Goal: Task Accomplishment & Management: Complete application form

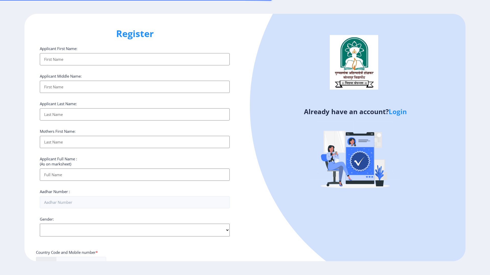
select select
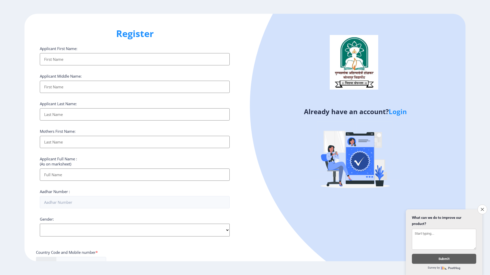
click at [92, 57] on input "Applicant First Name:" at bounding box center [135, 59] width 190 height 12
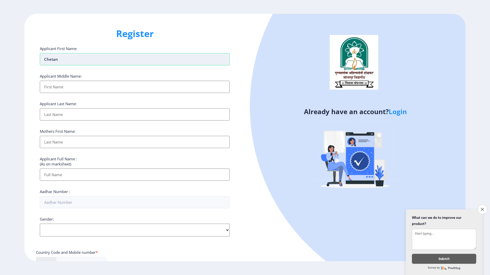
type input "Chetan"
type input "Basavraj"
type input "Shastri"
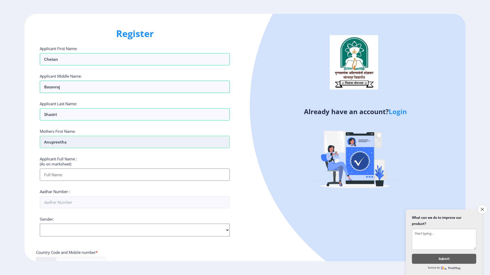
click at [80, 140] on input "Anupreetha" at bounding box center [135, 142] width 190 height 12
type input "Anupreeta"
type input "Shastri Chetan Basavraj Anupreeta"
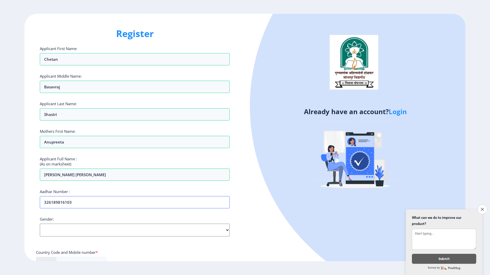
type input "326189816103"
select select "Male"
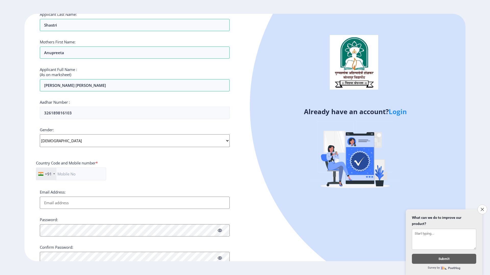
scroll to position [93, 0]
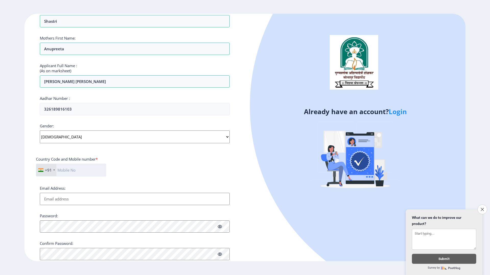
click at [84, 172] on input "text" at bounding box center [71, 170] width 70 height 13
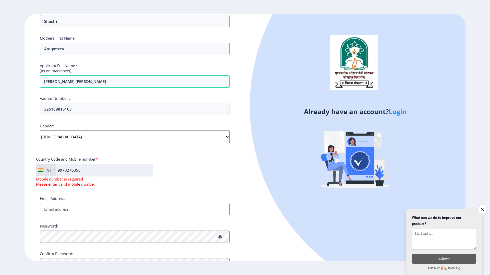
type input "9970276356"
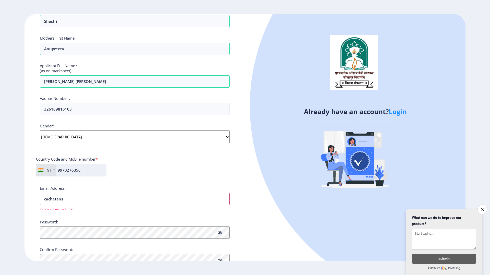
type input "cachetanshastri@gmail.com"
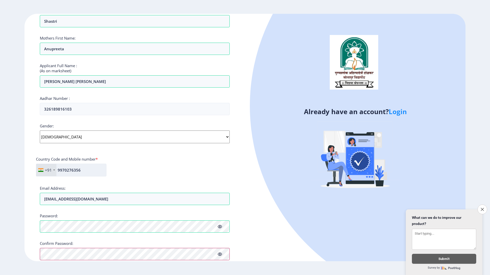
scroll to position [114, 0]
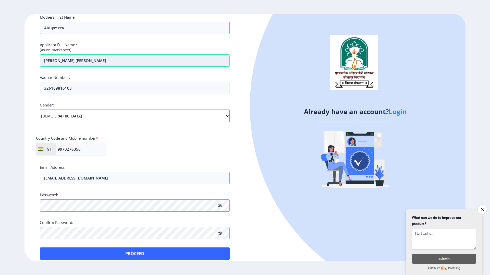
click at [119, 56] on input "Shastri Chetan Basavraj Anupreeta" at bounding box center [135, 60] width 190 height 12
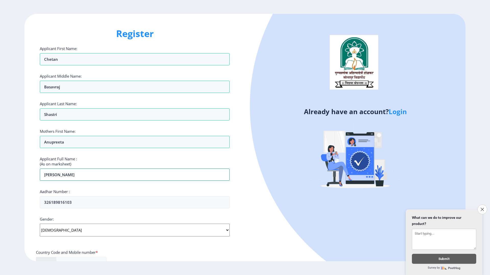
scroll to position [120, 0]
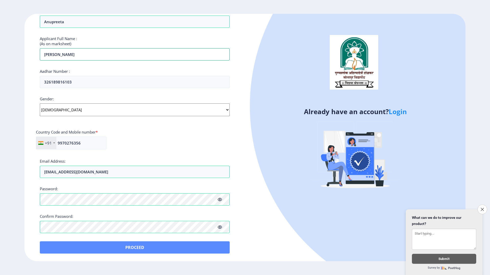
type input "Shastri Chetan Basavraj"
click at [114, 246] on button "Proceed" at bounding box center [135, 247] width 190 height 12
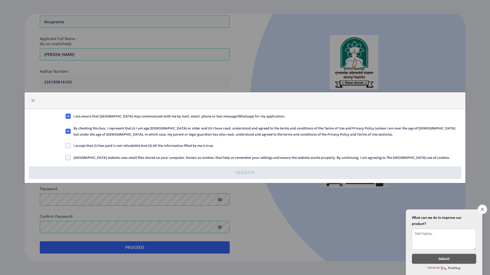
click at [71, 147] on span "I accept that (I) Fees paid is not refundable And (II) All the information fill…" at bounding box center [142, 145] width 143 height 6
click at [66, 145] on input "I accept that (I) Fees paid is not refundable And (II) All the information fill…" at bounding box center [66, 145] width 0 height 0
checkbox input "true"
click at [70, 158] on span at bounding box center [68, 157] width 5 height 5
click at [66, 157] on input "Solapur University website uses small files stored on your computer, known as c…" at bounding box center [66, 157] width 0 height 0
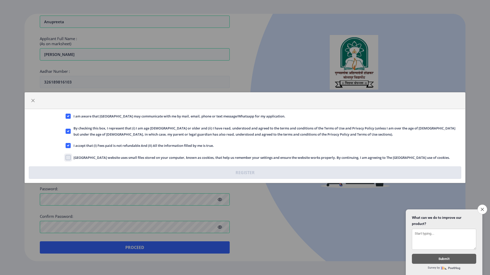
checkbox input "true"
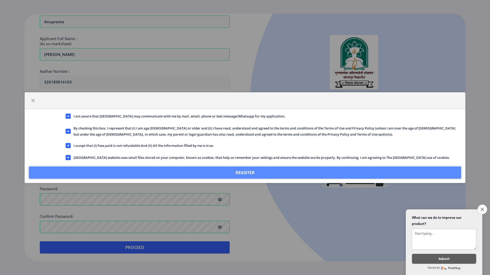
click at [194, 171] on button "Register" at bounding box center [245, 172] width 432 height 12
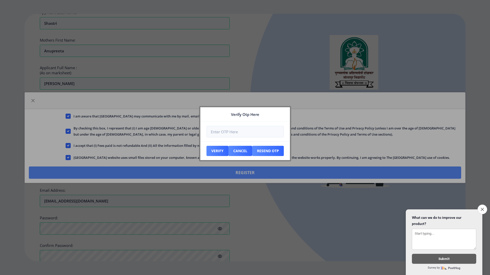
scroll to position [149, 0]
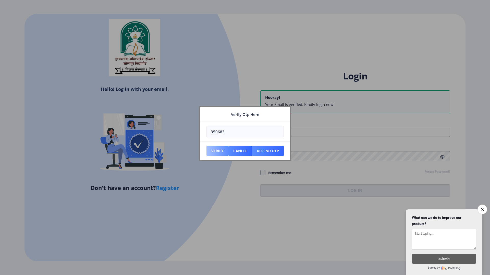
type input "350683"
click at [217, 150] on button "Verify" at bounding box center [217, 151] width 22 height 10
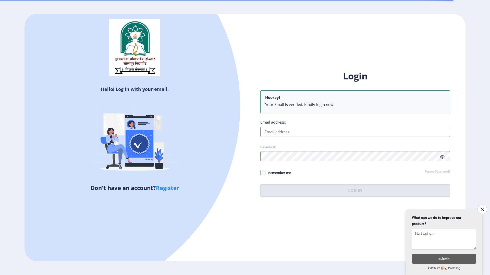
click at [283, 127] on input "Email address:" at bounding box center [355, 132] width 190 height 10
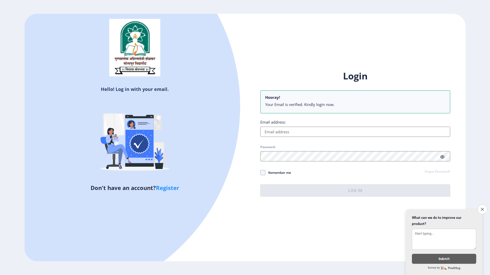
type input "cachetanshastri@gmail.com"
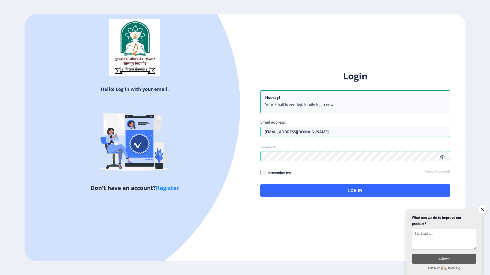
click at [443, 157] on icon at bounding box center [442, 157] width 4 height 4
click at [264, 172] on span at bounding box center [262, 172] width 5 height 5
click at [261, 173] on input "Remember me" at bounding box center [260, 173] width 0 height 0
checkbox input "true"
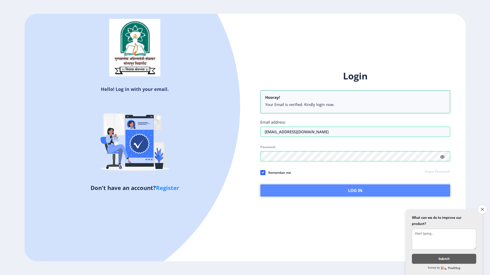
click at [327, 189] on button "Log In" at bounding box center [355, 190] width 190 height 12
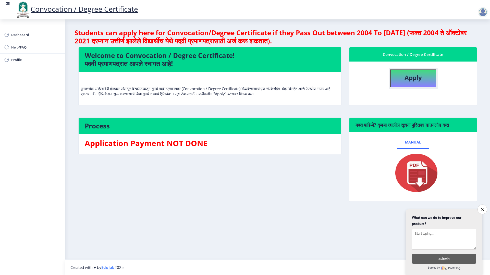
click at [417, 80] on b "Apply" at bounding box center [413, 77] width 17 height 8
select select
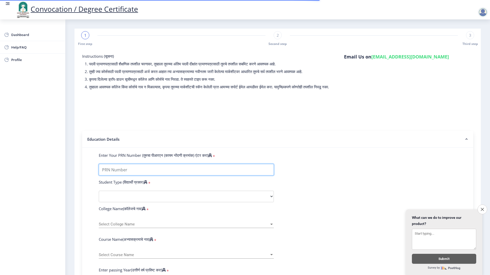
click at [150, 174] on input "Enter Your PRN Number (तुमचा पीआरएन (कायम नोंदणी क्रमांक) एंटर करा)" at bounding box center [186, 169] width 175 height 11
click at [186, 175] on input "Enter Your PRN Number (तुमचा पीआरएन (कायम नोंदणी क्रमांक) एंटर करा)" at bounding box center [186, 169] width 175 height 11
type input "2009032500239365"
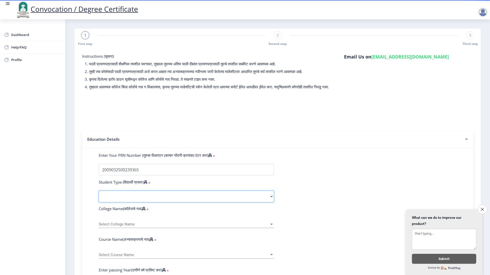
click at [271, 201] on select "Select Student Type Regular External" at bounding box center [186, 196] width 175 height 11
select select "Regular"
click at [99, 196] on select "Select Student Type Regular External" at bounding box center [186, 196] width 175 height 11
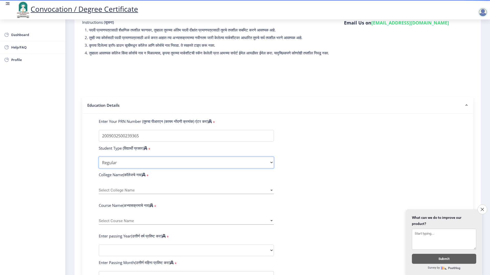
scroll to position [36, 0]
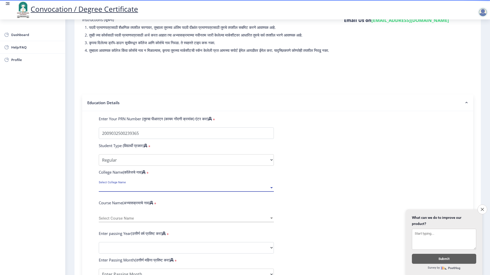
click at [270, 188] on div at bounding box center [271, 187] width 3 height 1
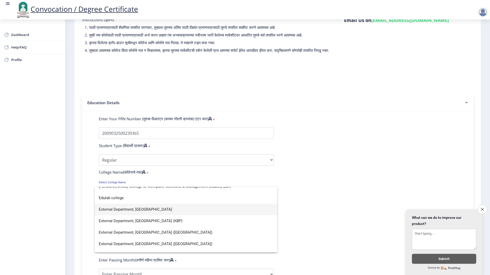
scroll to position [420, 0]
click at [161, 210] on span "External Department, Solapur University" at bounding box center [186, 208] width 175 height 11
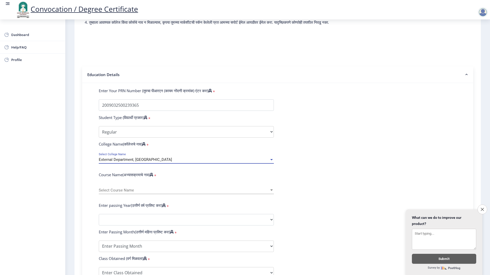
scroll to position [65, 0]
click at [269, 192] on div at bounding box center [271, 190] width 5 height 4
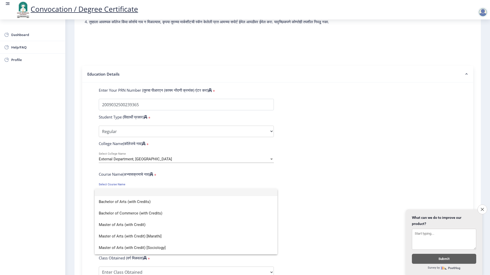
scroll to position [0, 0]
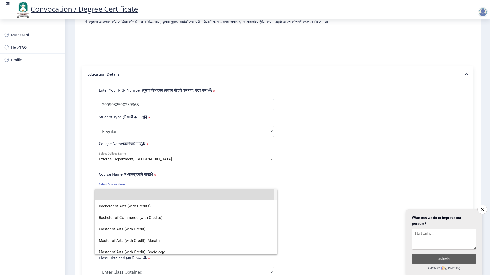
click at [130, 191] on input at bounding box center [186, 194] width 175 height 11
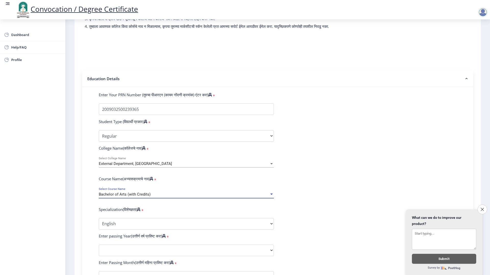
scroll to position [62, 0]
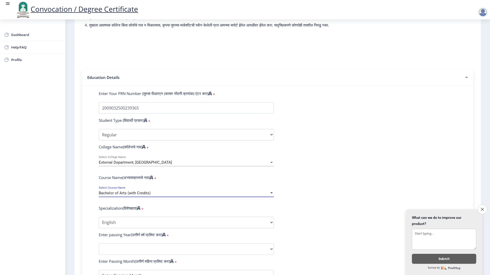
click at [272, 193] on div at bounding box center [271, 192] width 3 height 1
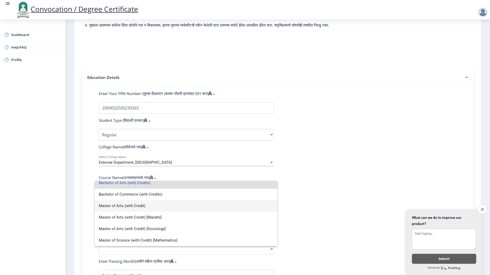
scroll to position [0, 0]
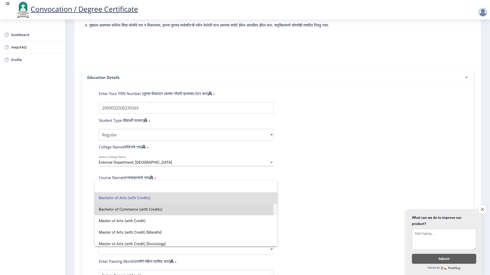
click at [146, 209] on span "Bachelor of Commerce (with Credits)" at bounding box center [186, 209] width 175 height 11
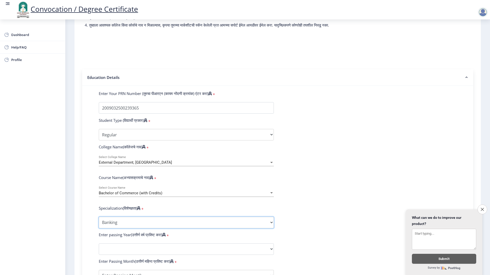
click at [151, 228] on select "Specialization Banking Advanced Accountancy Advanced Banking Advanced Cost Acco…" at bounding box center [186, 222] width 175 height 11
click at [177, 165] on div "External Department, Solapur University" at bounding box center [184, 162] width 171 height 4
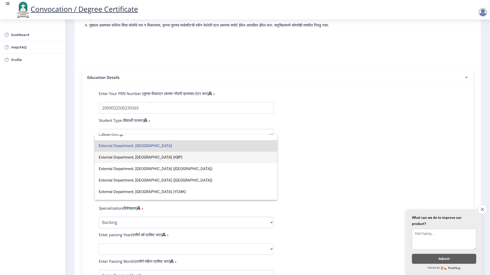
scroll to position [429, 0]
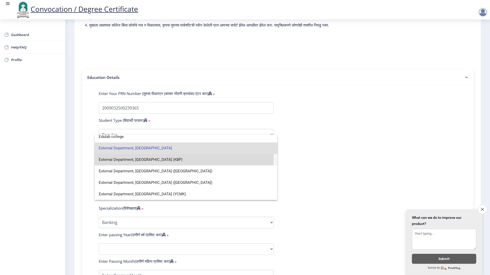
click at [177, 159] on span "External Department, Solapur University (KBP)" at bounding box center [186, 159] width 175 height 11
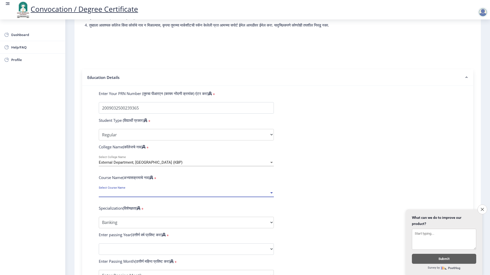
click at [269, 195] on div at bounding box center [271, 193] width 5 height 4
click at [251, 166] on div at bounding box center [245, 137] width 490 height 275
click at [269, 165] on div at bounding box center [271, 162] width 5 height 4
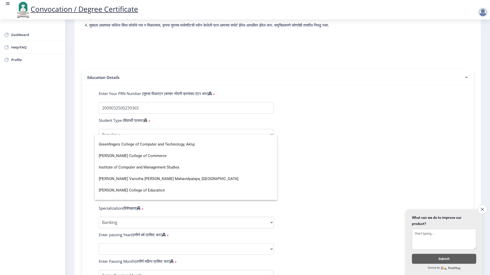
scroll to position [474, 0]
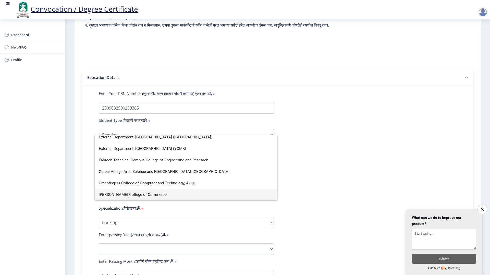
click at [149, 194] on span "Hirachand Nemchand College of Commerce" at bounding box center [186, 194] width 175 height 11
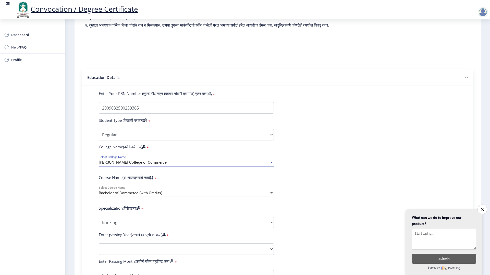
scroll to position [474, 0]
click at [270, 195] on div "Bachelor of Commerce (with Credits) Select Course Name" at bounding box center [186, 191] width 175 height 11
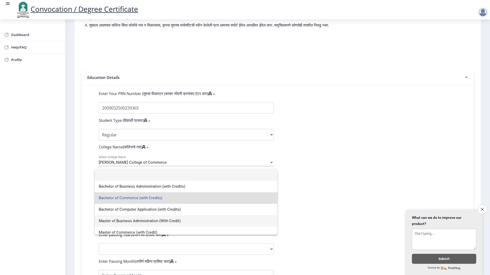
scroll to position [4, 0]
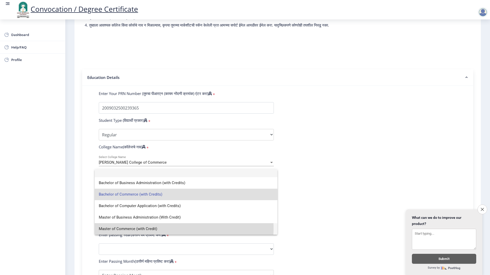
click at [168, 228] on span "Master of Commerce (with Credit)" at bounding box center [186, 228] width 175 height 11
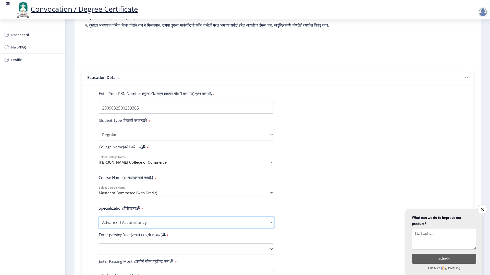
click at [272, 227] on select "Specialization Advanced Accountancy Advanced Costing Advanced Banking & Financi…" at bounding box center [186, 222] width 175 height 11
select select "Advanced Costing"
click at [99, 222] on select "Specialization Advanced Accountancy Advanced Costing Advanced Banking & Financi…" at bounding box center [186, 222] width 175 height 11
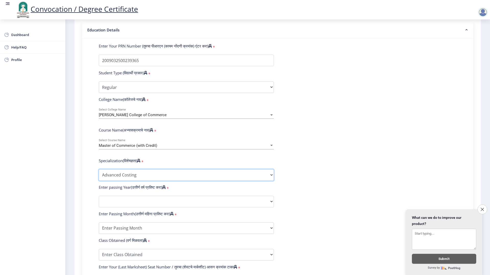
scroll to position [110, 0]
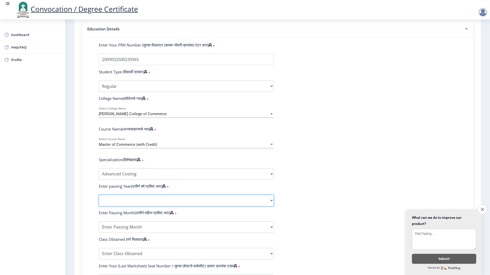
click at [164, 205] on select "2025 2024 2023 2022 2021 2020 2019 2018 2017 2016 2015 2014 2013 2012 2011 2010…" at bounding box center [186, 200] width 175 height 11
select select "2011"
click at [99, 200] on select "2025 2024 2023 2022 2021 2020 2019 2018 2017 2016 2015 2014 2013 2012 2011 2010…" at bounding box center [186, 200] width 175 height 11
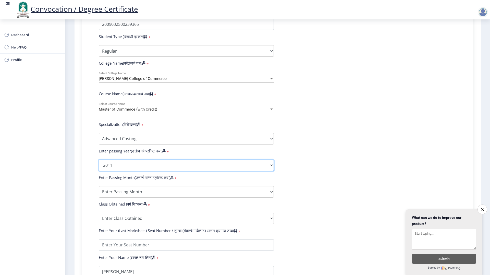
scroll to position [150, 0]
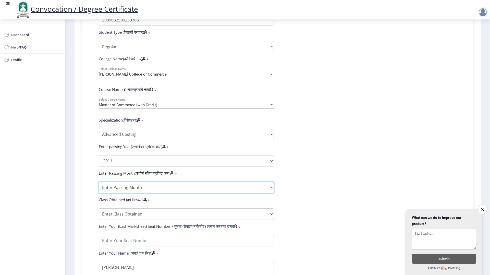
click at [208, 193] on select "Enter Passing Month March April May October November December" at bounding box center [186, 187] width 175 height 11
click at [142, 193] on select "Enter Passing Month March April May October November December" at bounding box center [186, 187] width 175 height 11
select select "March"
click at [99, 187] on select "Enter Passing Month March April May October November December" at bounding box center [186, 187] width 175 height 11
click at [159, 216] on select "Enter Class Obtained FIRST CLASS WITH DISTINCTION FIRST CLASS HIGHER SECOND CLA…" at bounding box center [186, 213] width 175 height 11
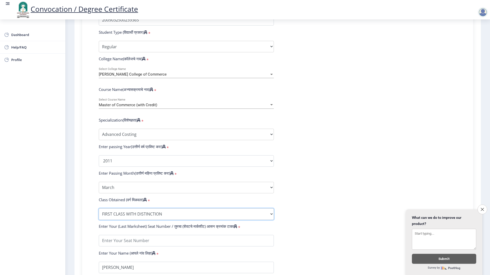
click at [99, 213] on select "Enter Class Obtained FIRST CLASS WITH DISTINCTION FIRST CLASS HIGHER SECOND CLA…" at bounding box center [186, 213] width 175 height 11
click at [180, 220] on select "Enter Class Obtained FIRST CLASS WITH DISTINCTION FIRST CLASS HIGHER SECOND CLA…" at bounding box center [186, 213] width 175 height 11
select select "FIRST CLASS"
click at [99, 213] on select "Enter Class Obtained FIRST CLASS WITH DISTINCTION FIRST CLASS HIGHER SECOND CLA…" at bounding box center [186, 213] width 175 height 11
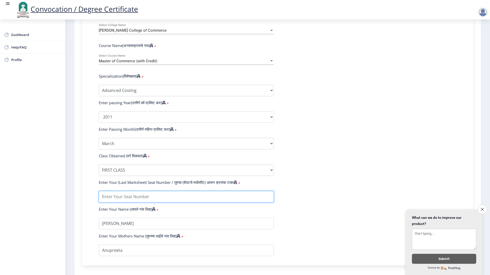
click at [148, 202] on input "textarea" at bounding box center [186, 196] width 175 height 11
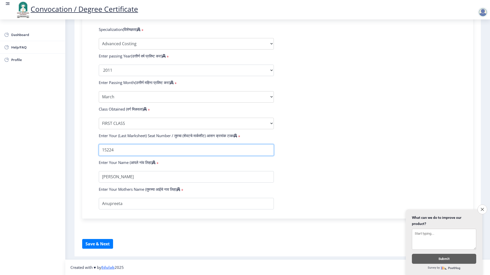
scroll to position [245, 0]
type input "15224"
click at [339, 160] on form "Enter Your PRN Number (तुमचा पीआरएन (कायम नोंदणी क्रमांक) एंटर करा) * Student T…" at bounding box center [278, 60] width 366 height 297
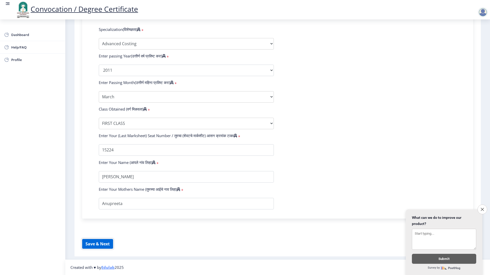
click at [101, 241] on button "Save & Next" at bounding box center [97, 244] width 31 height 10
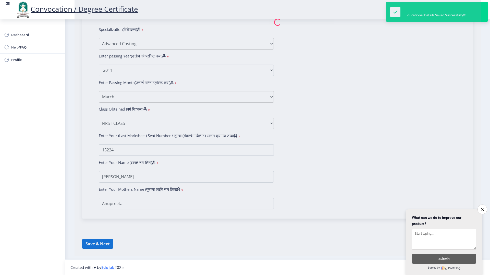
select select
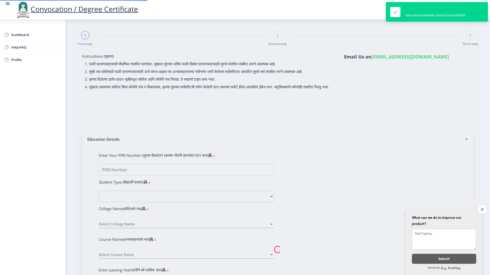
type input "2009032500239365"
select select "Regular"
select select "2011"
select select "March"
select select "FIRST CLASS"
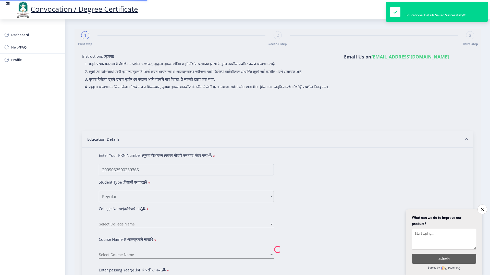
type input "15224"
select select "Advanced Costing"
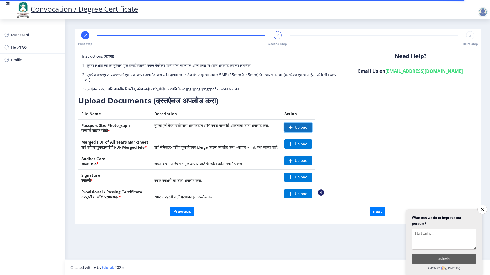
click at [308, 128] on span "Upload" at bounding box center [301, 127] width 13 height 5
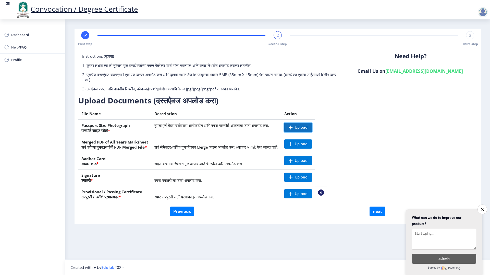
click at [308, 129] on span "Upload" at bounding box center [301, 127] width 13 height 5
click at [308, 146] on span "Upload" at bounding box center [301, 143] width 13 height 5
click at [308, 159] on span "Upload" at bounding box center [301, 160] width 13 height 5
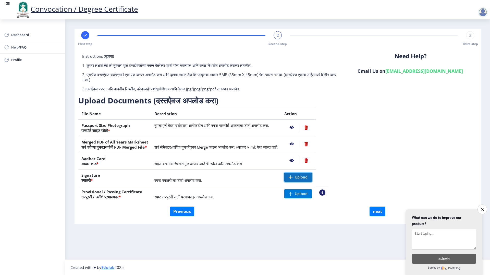
click at [308, 178] on span "Upload" at bounding box center [301, 177] width 13 height 5
click at [325, 193] on nb-action at bounding box center [322, 192] width 6 height 6
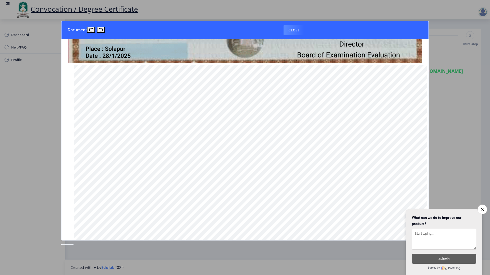
scroll to position [237, 0]
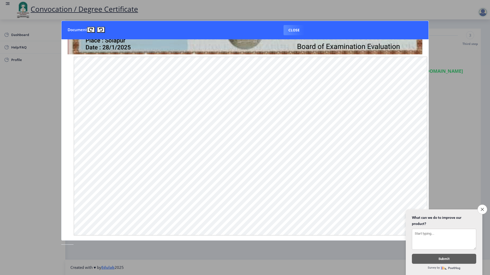
click at [295, 24] on nb-card-header "Document Close" at bounding box center [245, 30] width 367 height 18
click at [293, 31] on button "Close" at bounding box center [294, 30] width 21 height 10
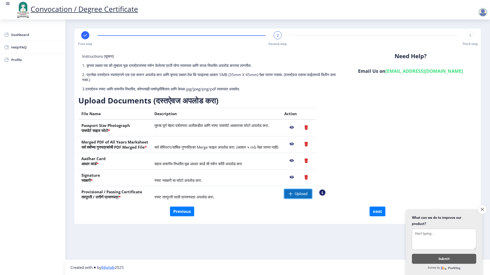
click at [308, 195] on span "Upload" at bounding box center [301, 193] width 13 height 5
click at [378, 214] on button "next" at bounding box center [378, 211] width 16 height 10
select select
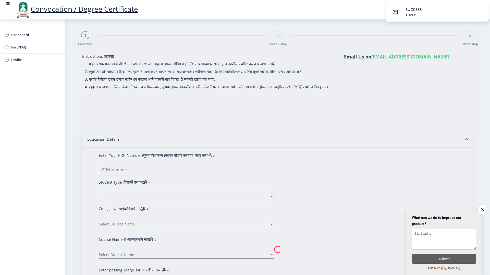
type input "Shastri Chetan Basavraj"
type input "Anupreeta"
select select
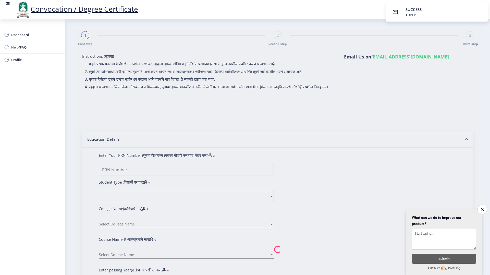
select select
type input "2009032500239365"
select select "Regular"
select select "2011"
select select "March"
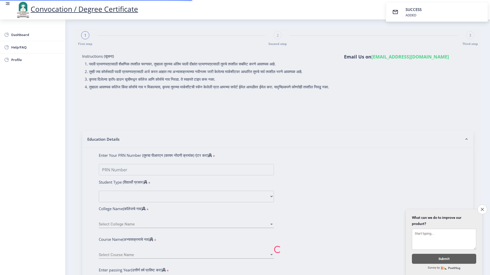
select select "FIRST CLASS"
type input "15224"
select select "Advanced Costing"
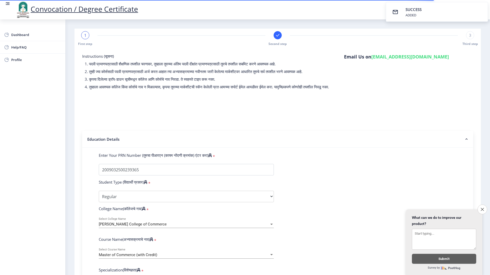
select select
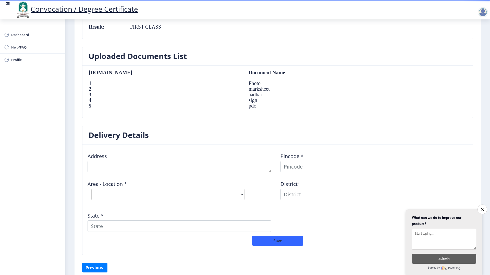
scroll to position [308, 0]
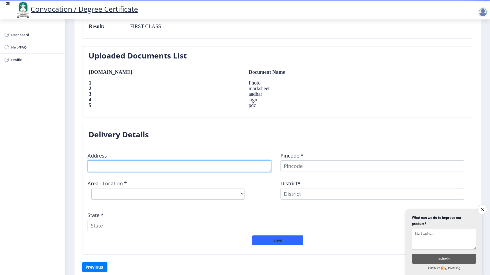
click at [146, 168] on textarea at bounding box center [180, 165] width 184 height 11
type textarea "S"
type textarea "940 North Kasba Balives Solapur"
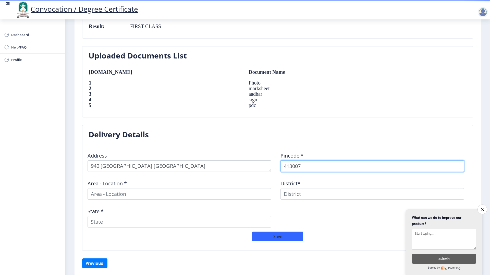
type input "413007"
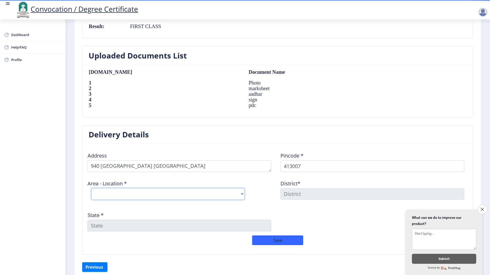
click at [237, 194] on select "Select Area Location Solapur City S.O" at bounding box center [167, 193] width 153 height 11
select select "1: Object"
click at [91, 188] on select "Select Area Location Solapur City S.O" at bounding box center [167, 193] width 153 height 11
type input "SOLAPUR"
type input "Maharashtra"
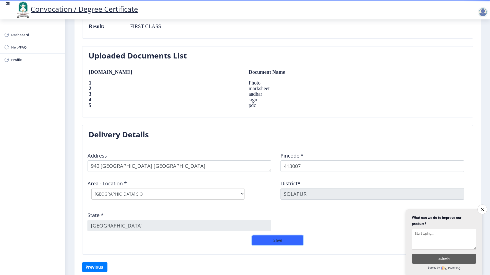
click at [277, 240] on button "Save" at bounding box center [277, 240] width 51 height 10
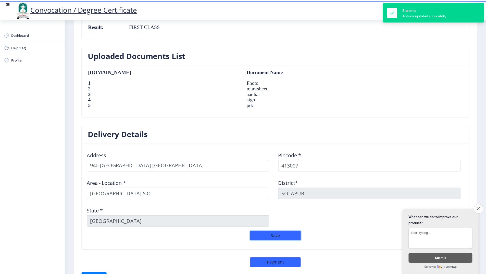
scroll to position [342, 0]
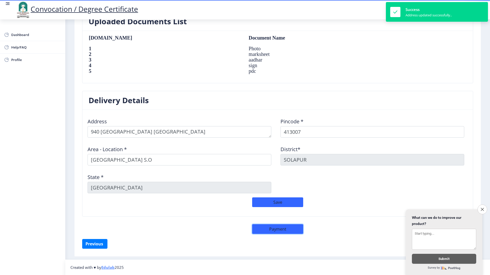
click at [279, 228] on button "Payment" at bounding box center [277, 229] width 51 height 10
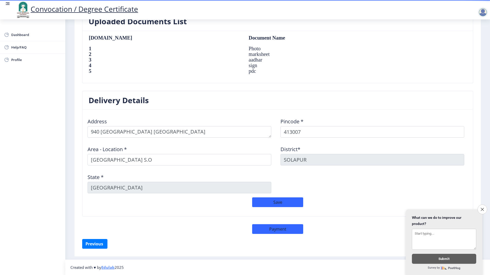
select select "sealed"
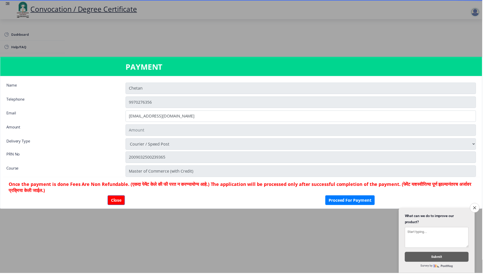
scroll to position [341, 0]
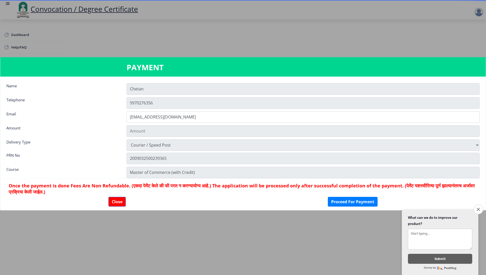
type input "1885"
click at [340, 201] on button "Proceed For Payment" at bounding box center [353, 202] width 50 height 10
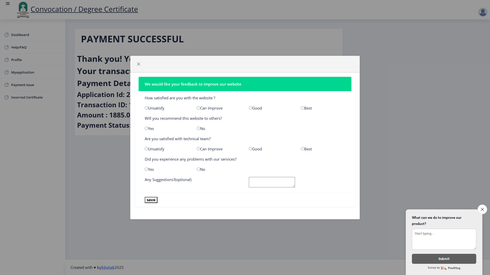
click at [253, 108] on div "Good" at bounding box center [271, 107] width 52 height 5
click at [251, 107] on input "radio" at bounding box center [250, 107] width 3 height 3
radio input "true"
click at [147, 128] on input "radio" at bounding box center [146, 128] width 3 height 3
radio input "true"
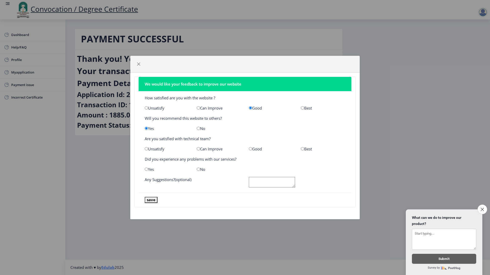
click at [250, 150] on input "radio" at bounding box center [250, 148] width 3 height 3
radio input "true"
click at [146, 170] on input "radio" at bounding box center [146, 168] width 3 height 3
radio input "true"
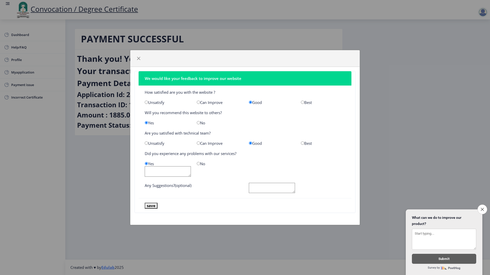
click at [172, 172] on textarea at bounding box center [168, 171] width 46 height 10
click at [200, 164] on input "radio" at bounding box center [198, 163] width 3 height 3
radio input "true"
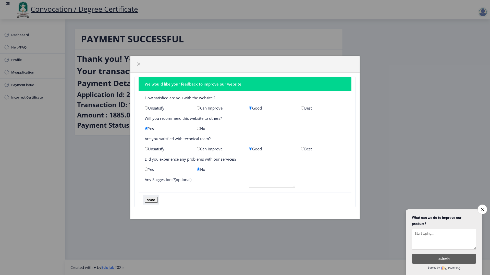
click at [151, 200] on button "save" at bounding box center [151, 200] width 13 height 6
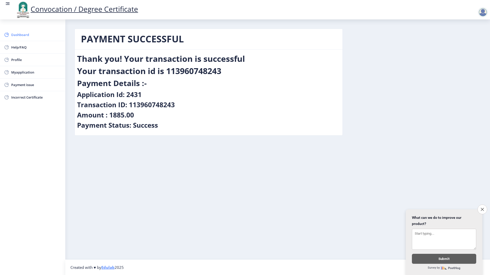
click at [22, 33] on span "Dashboard" at bounding box center [36, 35] width 50 height 6
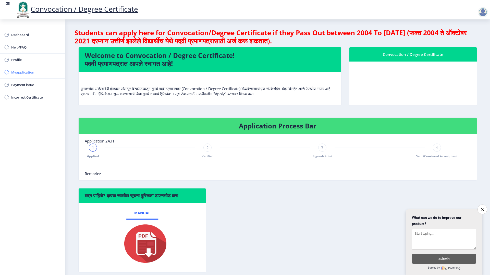
click at [23, 71] on span "Myapplication" at bounding box center [36, 72] width 50 height 6
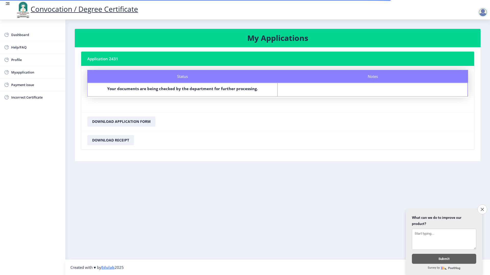
click at [173, 86] on div "Status Your documents are being checked by the department for further processin…" at bounding box center [183, 89] width 190 height 13
click at [143, 90] on b "Your documents are being checked by the department for further processing." at bounding box center [182, 88] width 151 height 5
click at [119, 121] on button "Download Application Form" at bounding box center [121, 121] width 68 height 10
click at [481, 208] on icon "Close survey" at bounding box center [482, 209] width 3 height 3
